Goal: Information Seeking & Learning: Find specific fact

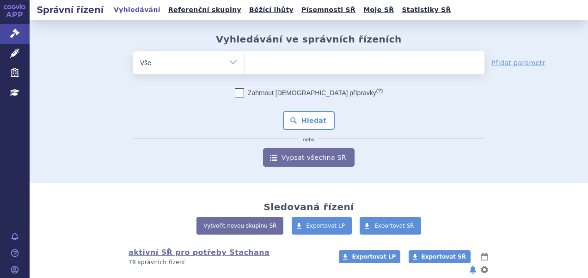
click at [276, 64] on ul at bounding box center [364, 60] width 240 height 19
click at [244, 64] on select at bounding box center [244, 62] width 0 height 23
type input "qi"
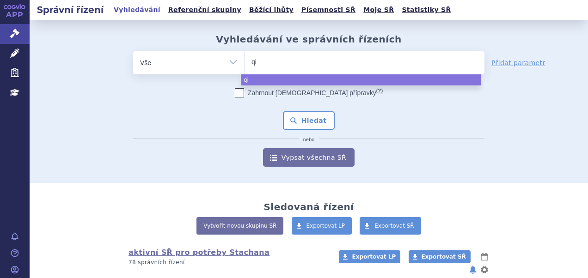
type input "qin"
type input "qinlo"
type input "qinloc"
type input "qinlock"
select select "[MEDICAL_DATA]"
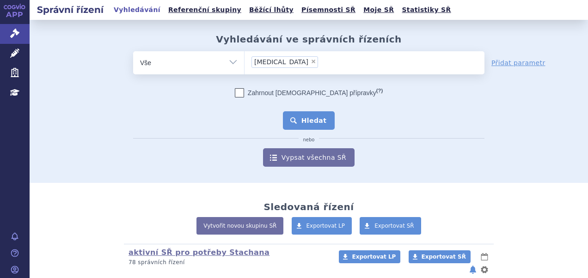
click at [290, 113] on button "Hledat" at bounding box center [309, 120] width 52 height 18
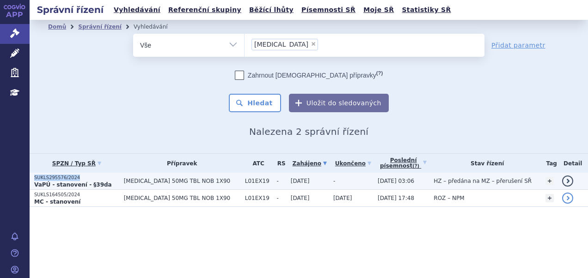
drag, startPoint x: 80, startPoint y: 176, endPoint x: 32, endPoint y: 177, distance: 48.5
click at [32, 177] on td "SUKLS295576/2024 VaPÚ - stanovení - §39da" at bounding box center [75, 181] width 90 height 17
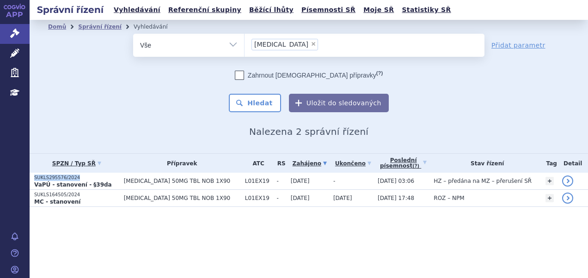
copy p "SUKLS295576/2024"
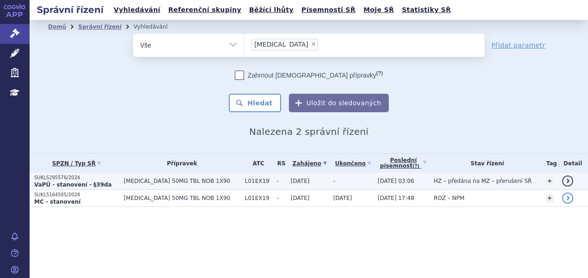
click at [297, 174] on td "[DATE]" at bounding box center [307, 181] width 43 height 17
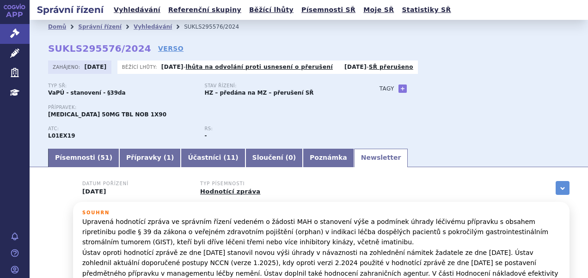
drag, startPoint x: 0, startPoint y: 0, endPoint x: 337, endPoint y: 161, distance: 373.2
click at [354, 161] on link "Newsletter" at bounding box center [381, 158] width 54 height 18
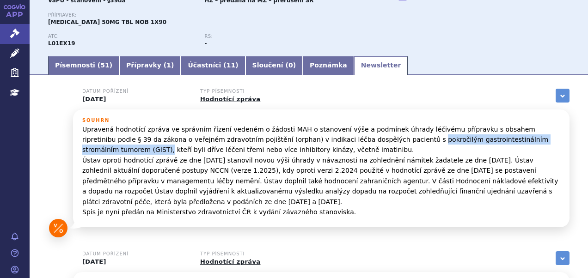
drag, startPoint x: 330, startPoint y: 140, endPoint x: 501, endPoint y: 143, distance: 170.5
click at [501, 143] on p "Upravená hodnotící zpráva ve správním řízení vedeném o žádosti MAH o stanovení …" at bounding box center [321, 170] width 478 height 93
copy p "pokročilým gastrointestinálním stromálním tumorem (GIST),"
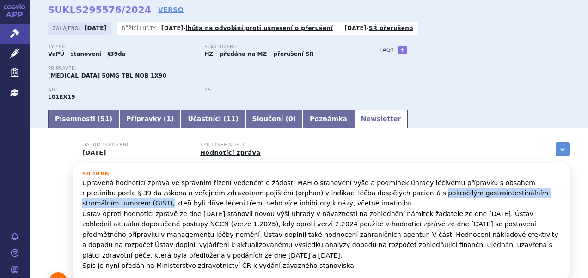
scroll to position [0, 0]
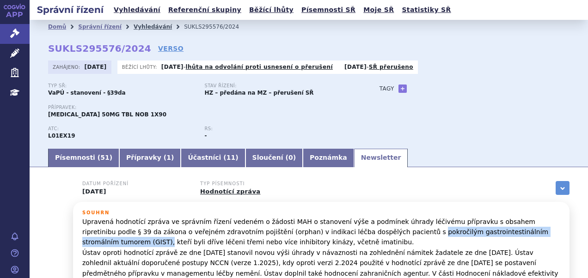
click at [143, 30] on link "Vyhledávání" at bounding box center [153, 27] width 38 height 6
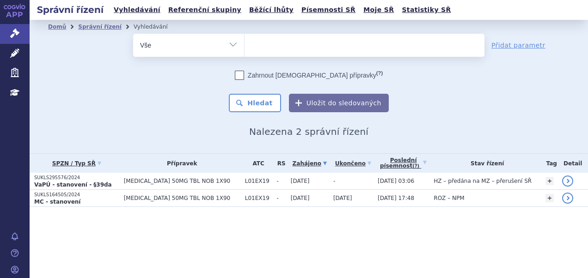
select select
click at [279, 43] on ul at bounding box center [364, 43] width 240 height 19
click at [244, 43] on select "[MEDICAL_DATA]" at bounding box center [244, 44] width 0 height 23
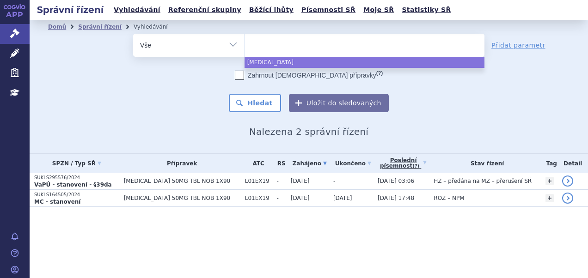
paste input "SUKLS275821/2024"
type input "SUKLS275821/2024"
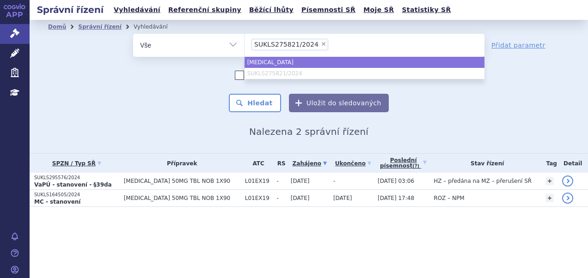
click at [300, 70] on ul "qinlock SUKLS275821/2024" at bounding box center [364, 68] width 240 height 22
select select "[MEDICAL_DATA]"
click at [261, 101] on button "Hledat" at bounding box center [255, 103] width 52 height 18
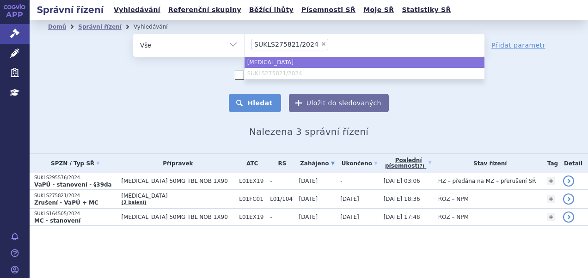
select select "[MEDICAL_DATA]"
click at [259, 106] on button "Hledat" at bounding box center [255, 103] width 52 height 18
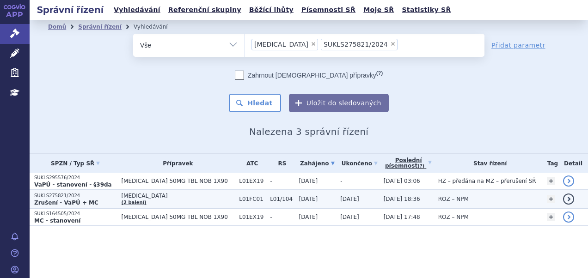
click at [181, 195] on span "[MEDICAL_DATA]" at bounding box center [177, 196] width 113 height 6
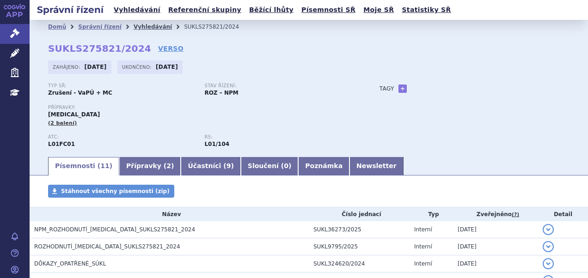
click at [140, 25] on link "Vyhledávání" at bounding box center [153, 27] width 38 height 6
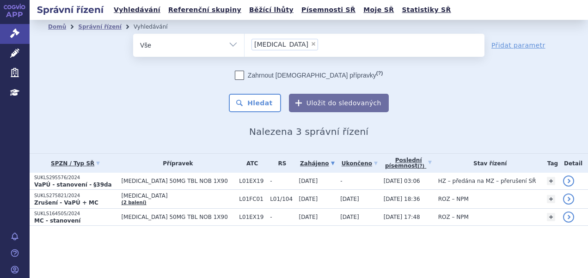
click at [310, 42] on span "×" at bounding box center [313, 44] width 6 height 6
click at [244, 42] on select "qinlock SUKLS275821/2024" at bounding box center [244, 44] width 0 height 23
select select
type input "da"
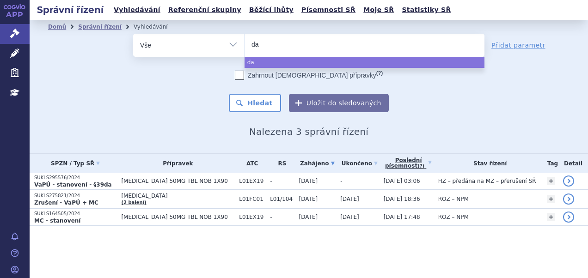
type input "dal"
type input "dalt"
type input "dal"
type input "dar"
type input "dara"
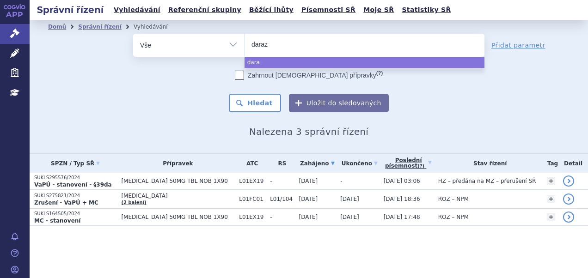
type input "daraza"
type input "dara"
type input "dar"
type input "darza"
type input "darzale"
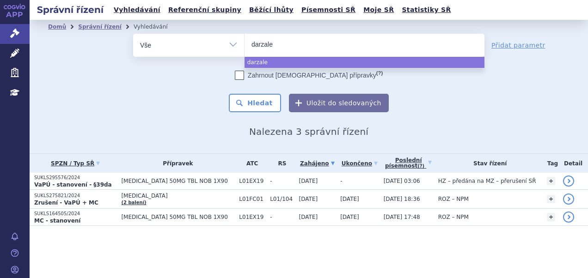
type input "[MEDICAL_DATA]"
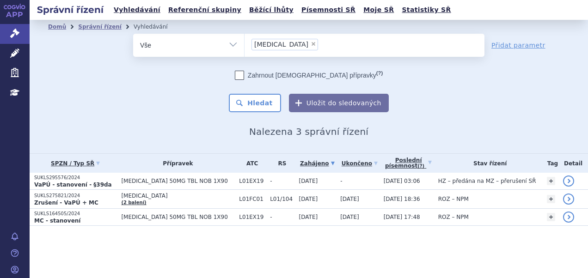
select select "[MEDICAL_DATA]"
click at [250, 107] on button "Hledat" at bounding box center [255, 103] width 52 height 18
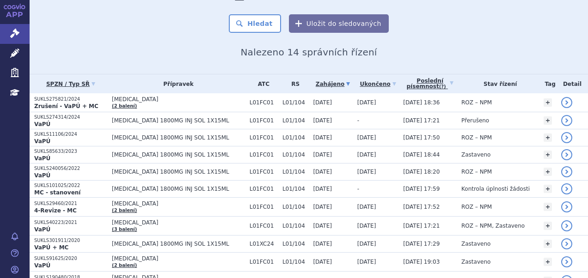
scroll to position [92, 0]
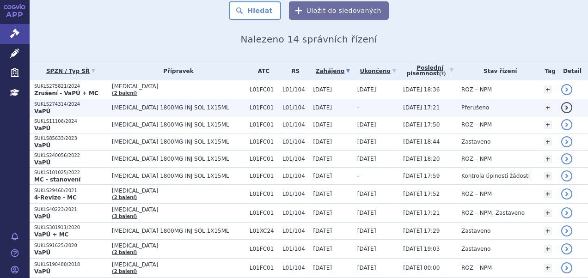
click at [166, 104] on span "[MEDICAL_DATA] 1800MG INJ SOL 1X15ML" at bounding box center [178, 107] width 133 height 6
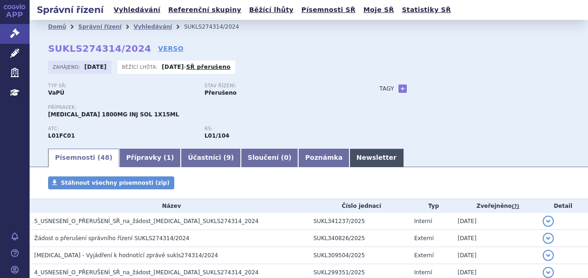
click at [349, 152] on link "Newsletter" at bounding box center [376, 158] width 54 height 18
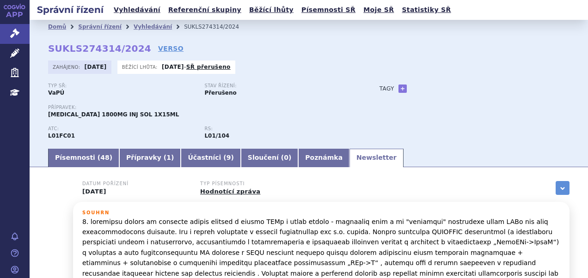
click at [408, 222] on p at bounding box center [321, 279] width 478 height 124
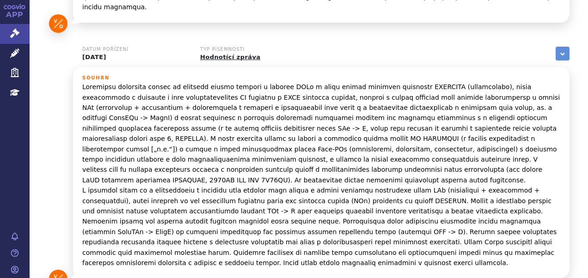
scroll to position [323, 0]
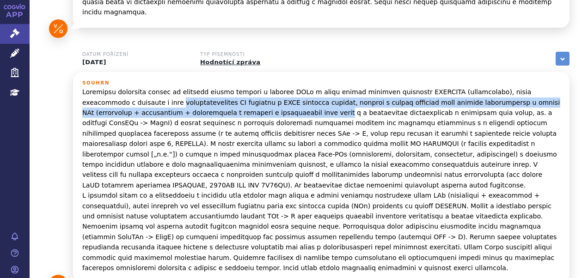
drag, startPoint x: 102, startPoint y: 92, endPoint x: 231, endPoint y: 105, distance: 130.5
click at [231, 105] on p at bounding box center [321, 180] width 478 height 186
copy p "diagnostikovaným MM vhodných k ASCT přidanou hodnotu, jelikož u těchto pacientů…"
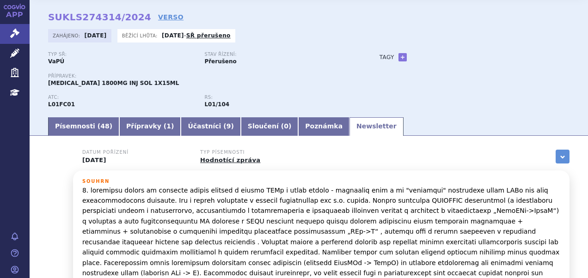
scroll to position [0, 0]
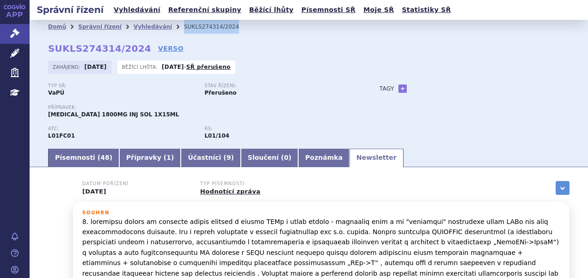
drag, startPoint x: 223, startPoint y: 25, endPoint x: 167, endPoint y: 29, distance: 56.0
click at [184, 29] on li "SUKLS274314/2024" at bounding box center [217, 27] width 67 height 14
copy li "SUKLS274314/2024"
drag, startPoint x: 143, startPoint y: 26, endPoint x: 159, endPoint y: 29, distance: 16.0
click at [143, 26] on link "Vyhledávání" at bounding box center [153, 27] width 38 height 6
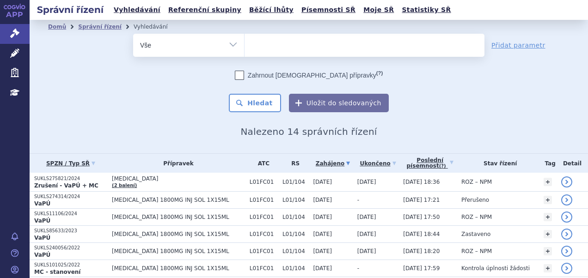
select select
type input "ja"
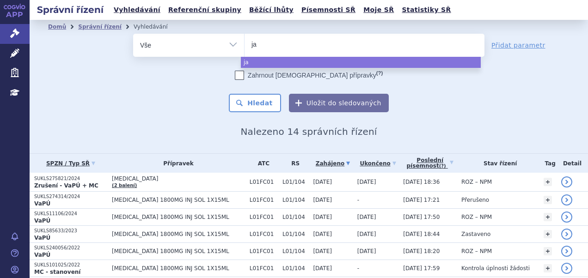
type input "jar"
type input "jardia"
type input "[MEDICAL_DATA]"
select select "[MEDICAL_DATA]"
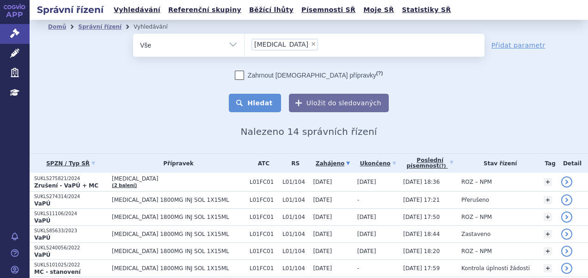
click at [249, 98] on button "Hledat" at bounding box center [255, 103] width 52 height 18
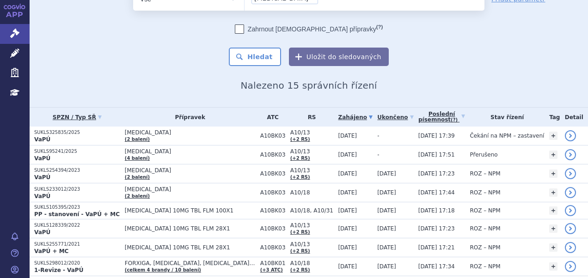
scroll to position [92, 0]
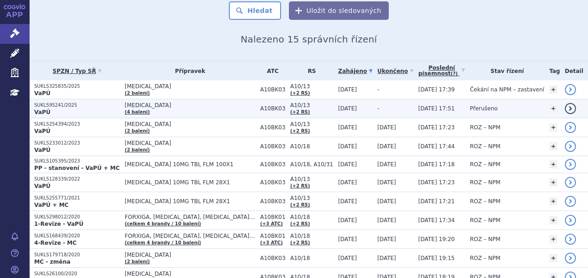
click at [195, 105] on span "[MEDICAL_DATA]" at bounding box center [190, 105] width 131 height 6
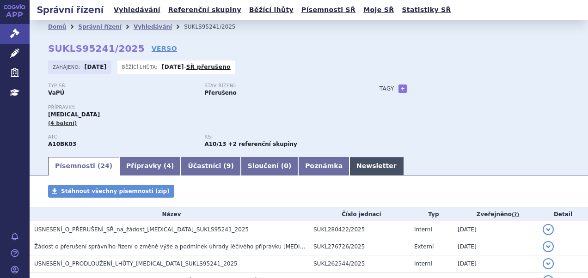
click at [349, 174] on link "Newsletter" at bounding box center [376, 166] width 54 height 18
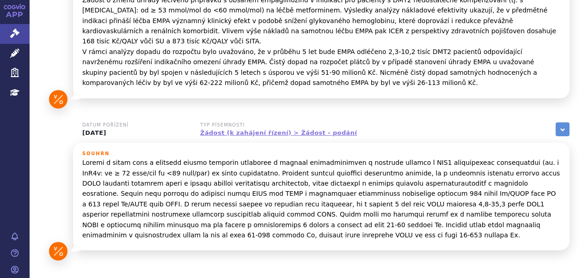
scroll to position [272, 0]
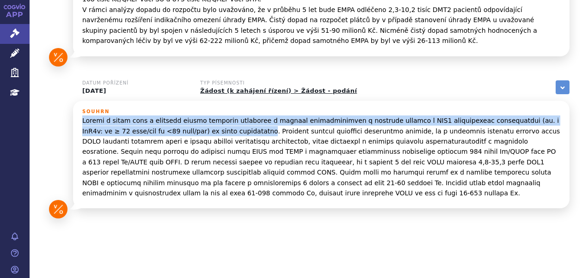
drag, startPoint x: 82, startPoint y: 111, endPoint x: 234, endPoint y: 125, distance: 152.6
click at [234, 125] on p at bounding box center [321, 157] width 478 height 83
copy p "Žádost o změnu výše a podmínek úhrady léčivého přípravku s obsahem empagliflozi…"
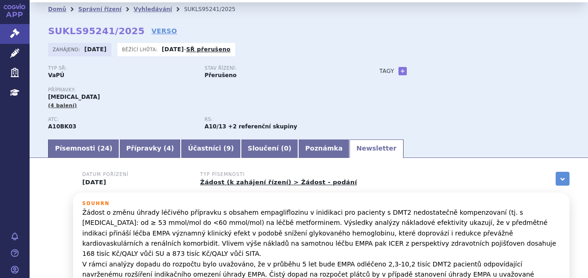
scroll to position [0, 0]
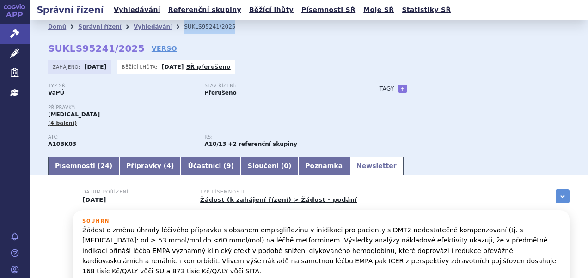
drag, startPoint x: 211, startPoint y: 27, endPoint x: 167, endPoint y: 30, distance: 44.0
click at [167, 30] on ul "Domů Správní řízení Vyhledávání SUKLS95241/2025" at bounding box center [308, 27] width 521 height 14
copy ul "Vyhledávání SUKLS95241/2025"
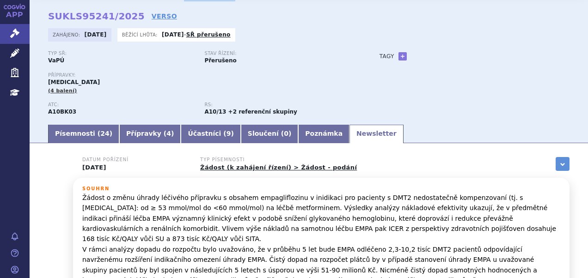
scroll to position [46, 0]
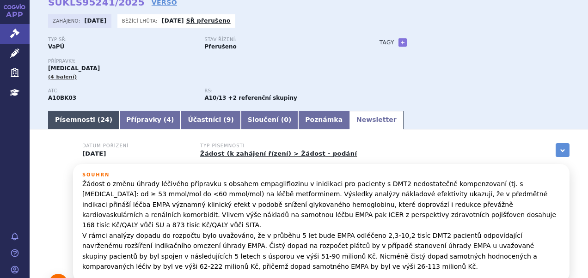
click at [100, 119] on span "24" at bounding box center [104, 119] width 9 height 7
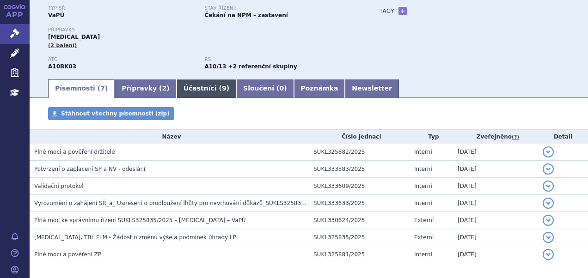
scroll to position [92, 0]
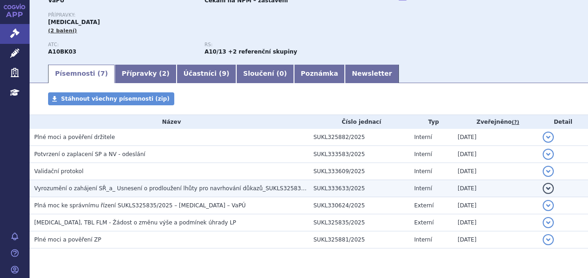
click at [174, 189] on span "Vyrozumění o zahájení SŘ_a_ Usnesení o prodloužení lhůty pro navrhování důkazů_…" at bounding box center [177, 188] width 287 height 6
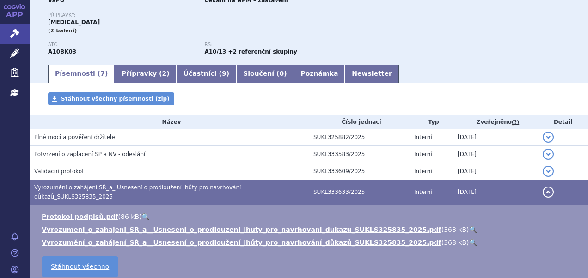
click at [469, 226] on link "🔍" at bounding box center [473, 229] width 8 height 7
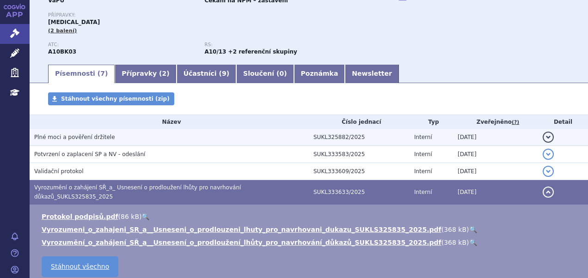
click at [82, 136] on span "Plné moci a pověření držitele" at bounding box center [74, 137] width 81 height 6
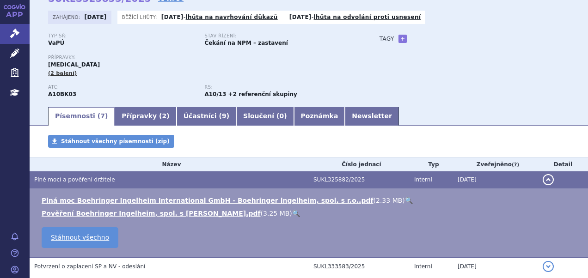
scroll to position [0, 0]
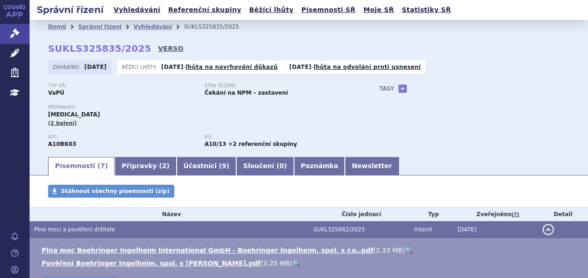
click at [158, 47] on link "VERSO" at bounding box center [170, 48] width 25 height 9
click at [146, 162] on link "Přípravky ( 2 )" at bounding box center [145, 166] width 61 height 18
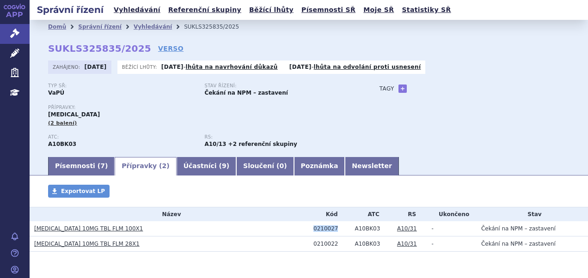
drag, startPoint x: 335, startPoint y: 230, endPoint x: 309, endPoint y: 230, distance: 25.4
click at [309, 230] on td "0210027" at bounding box center [329, 228] width 41 height 15
copy div "0210027"
click at [315, 245] on div "0210022" at bounding box center [331, 244] width 37 height 6
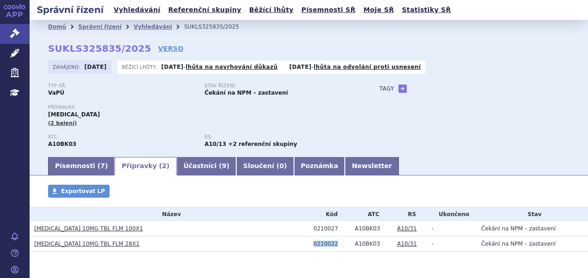
copy div "0210022"
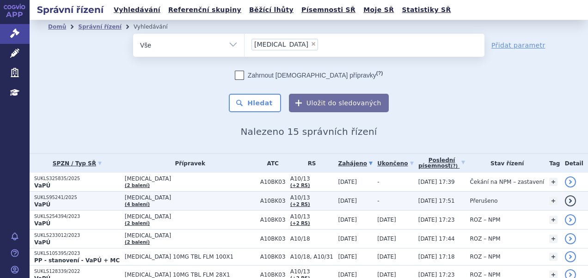
click at [443, 198] on span "14.07.2025 17:51" at bounding box center [436, 201] width 37 height 6
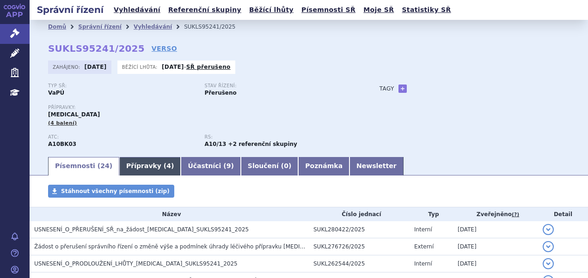
click at [143, 170] on link "Přípravky ( 4 )" at bounding box center [149, 166] width 61 height 18
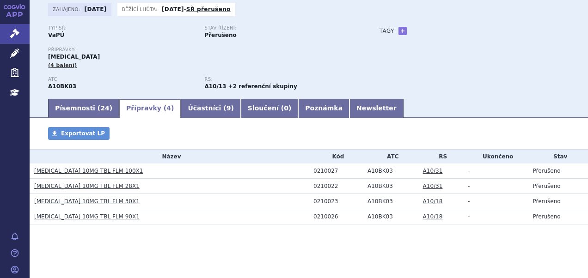
scroll to position [60, 0]
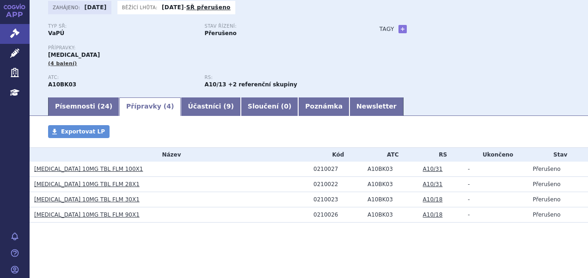
click at [318, 198] on div "0210023" at bounding box center [337, 199] width 49 height 6
copy div "0210023"
click at [321, 213] on div "0210026" at bounding box center [337, 215] width 49 height 6
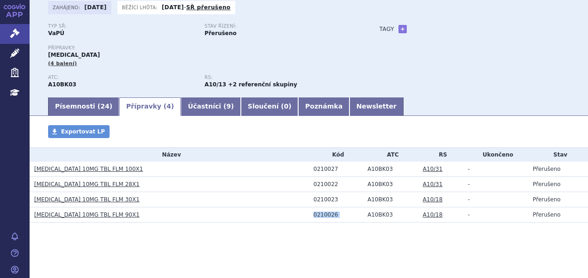
click at [321, 213] on div "0210026" at bounding box center [337, 215] width 49 height 6
copy tr "0210026"
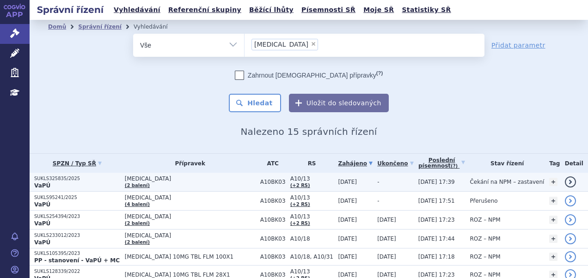
click at [338, 180] on span "[DATE]" at bounding box center [347, 182] width 19 height 6
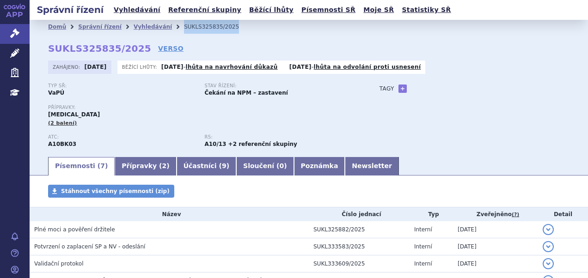
drag, startPoint x: 231, startPoint y: 28, endPoint x: 167, endPoint y: 29, distance: 64.2
click at [167, 29] on ul "Domů Správní řízení Vyhledávání SUKLS325835/2025" at bounding box center [308, 27] width 521 height 14
copy li "SUKLS325835/2025"
click at [345, 167] on link "Newsletter" at bounding box center [372, 166] width 54 height 18
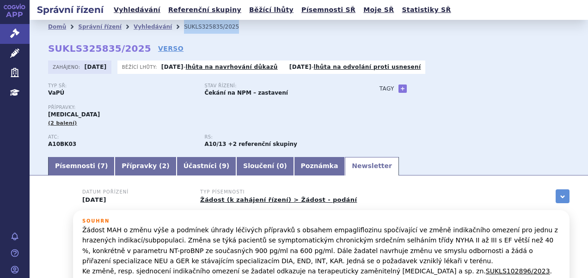
scroll to position [99, 0]
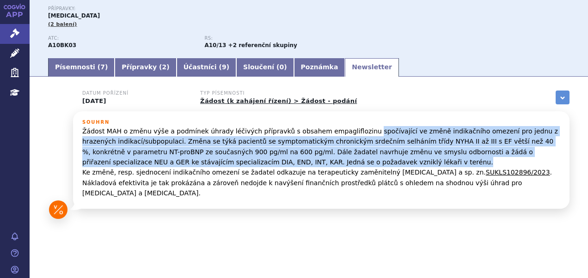
drag, startPoint x: 347, startPoint y: 131, endPoint x: 306, endPoint y: 161, distance: 50.6
click at [306, 161] on p "Žádost MAH o změnu výše a podmínek úhrady léčivých přípravků s obsahem empaglif…" at bounding box center [321, 162] width 478 height 73
copy p "spočívající ve změně indikačního omezení pro jednu z hrazených indikací/subpopu…"
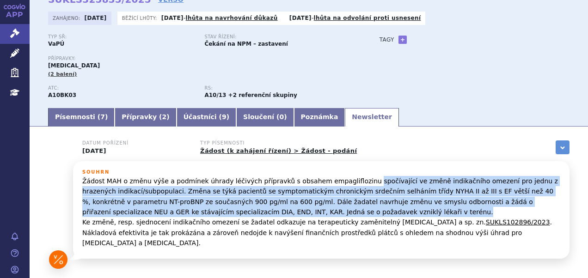
scroll to position [0, 0]
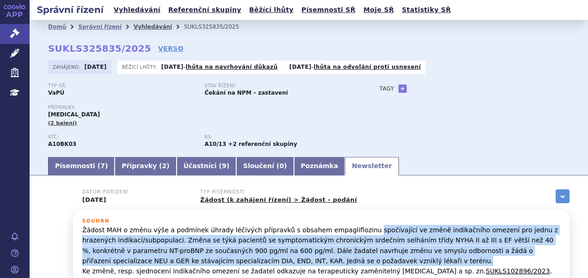
click at [134, 29] on link "Vyhledávání" at bounding box center [153, 27] width 38 height 6
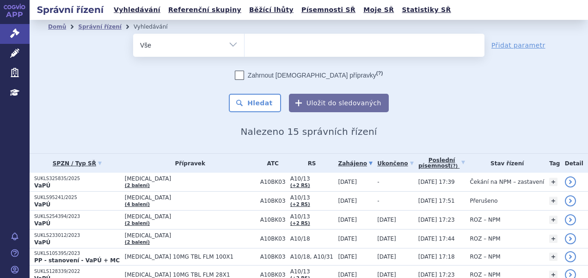
select select
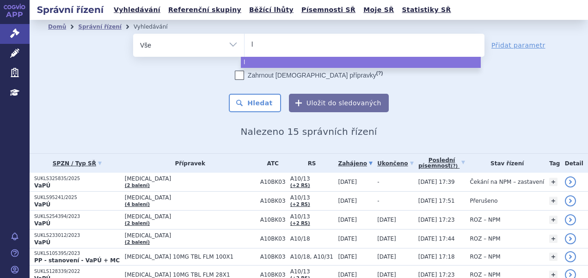
type input "le"
type input "lew"
type input "le"
type input "leq"
type input "leqem"
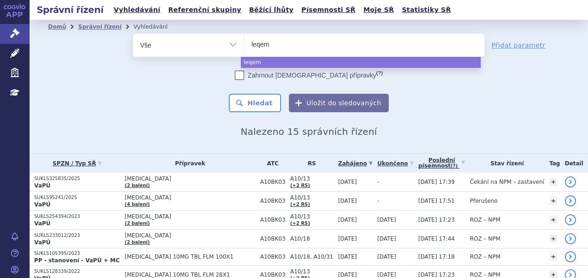
type input "leqemb"
type input "leqembi"
select select "leqembi"
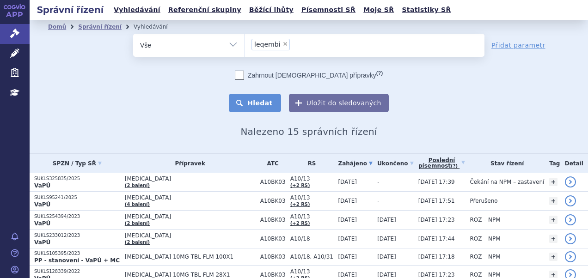
click at [255, 97] on button "Hledat" at bounding box center [255, 103] width 52 height 18
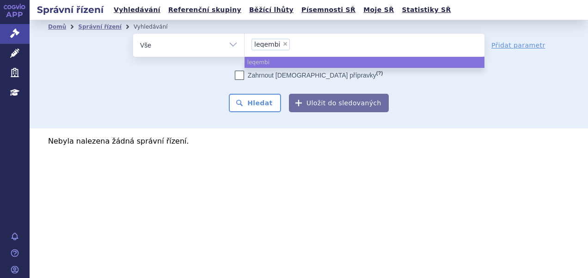
select select
type input "leqemb"
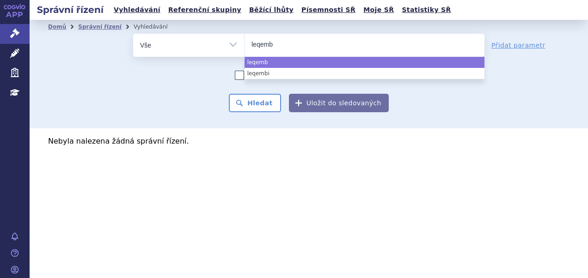
type input "leqem"
type input "leqe"
select select "leqe"
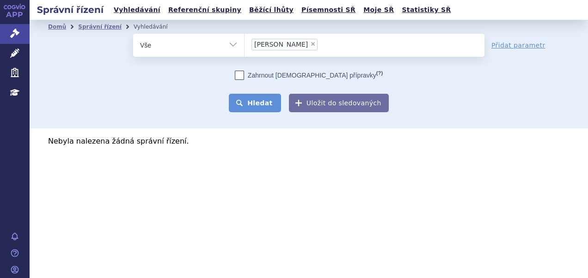
click at [263, 106] on button "Hledat" at bounding box center [255, 103] width 52 height 18
click at [271, 43] on span "×" at bounding box center [273, 44] width 6 height 6
click at [244, 43] on select "leqe" at bounding box center [244, 44] width 0 height 23
select select
click at [271, 43] on ul at bounding box center [364, 43] width 240 height 19
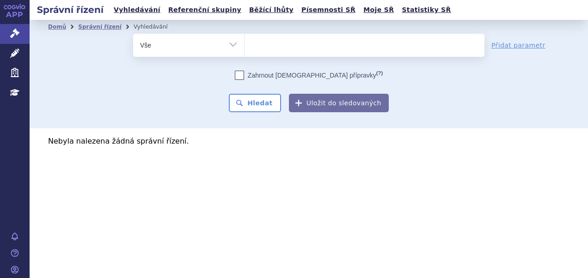
click at [244, 43] on select "leqe" at bounding box center [244, 44] width 0 height 23
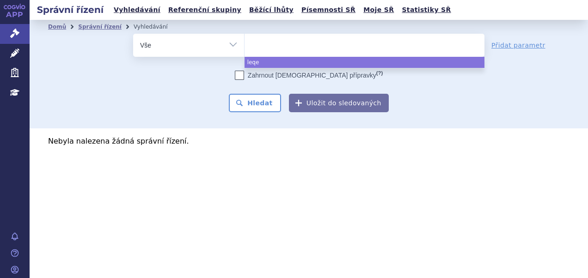
paste input "SUKLS337168/2024"
type input "SUKLS337168/2024"
select select "SUKLS337168/2024"
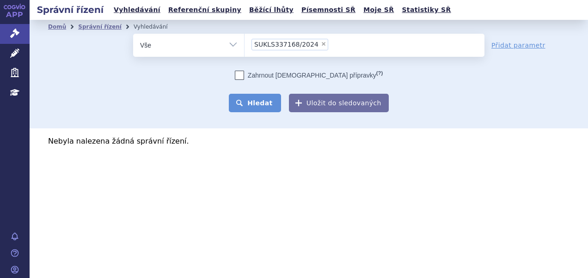
click at [263, 102] on button "Hledat" at bounding box center [255, 103] width 52 height 18
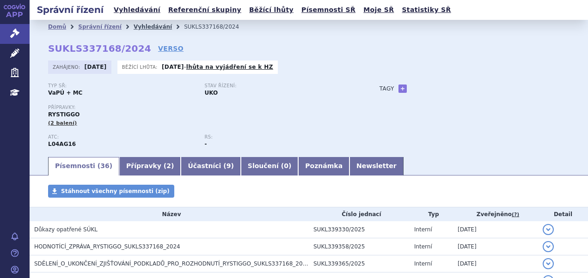
click at [142, 29] on link "Vyhledávání" at bounding box center [153, 27] width 38 height 6
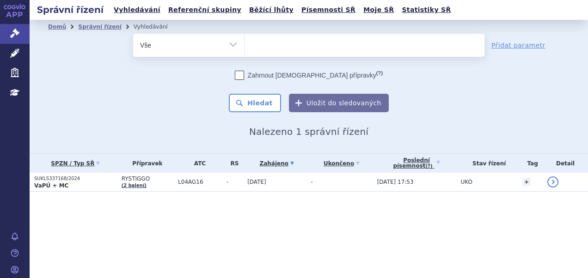
select select
click at [314, 43] on ul at bounding box center [364, 43] width 240 height 19
click at [244, 43] on select "SUKLS337168/2024" at bounding box center [244, 44] width 0 height 23
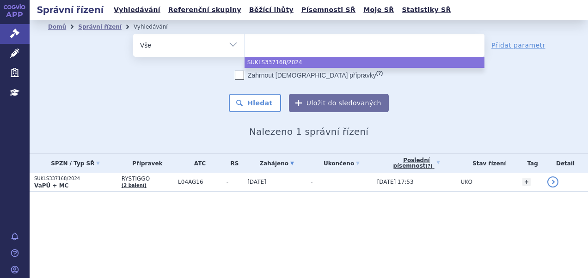
paste input "SUKLS89585/2022"
type input "SUKLS89585/2022"
select select "SUKLS89585/2022"
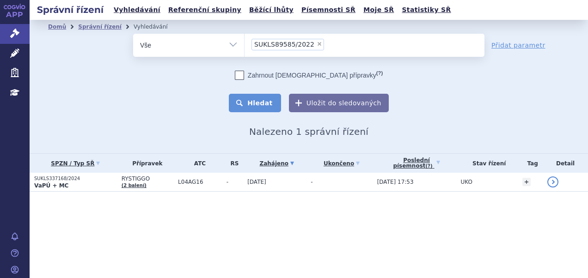
click at [262, 102] on button "Hledat" at bounding box center [255, 103] width 52 height 18
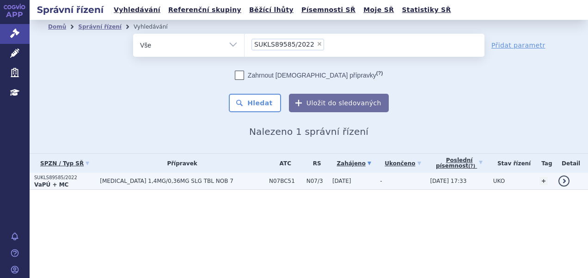
click at [235, 181] on span "[MEDICAL_DATA] 1,4MG/0,36MG SLG TBL NOB 7" at bounding box center [182, 181] width 164 height 6
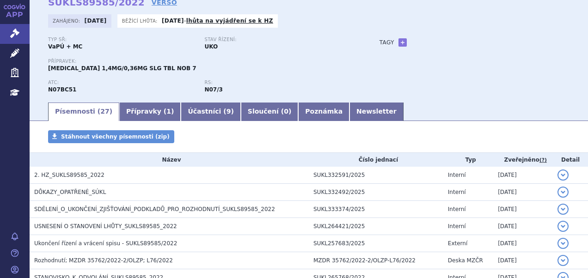
scroll to position [92, 0]
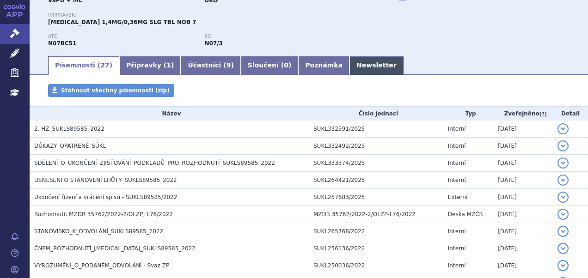
click at [349, 68] on link "Newsletter" at bounding box center [376, 65] width 54 height 18
